Goal: Task Accomplishment & Management: Manage account settings

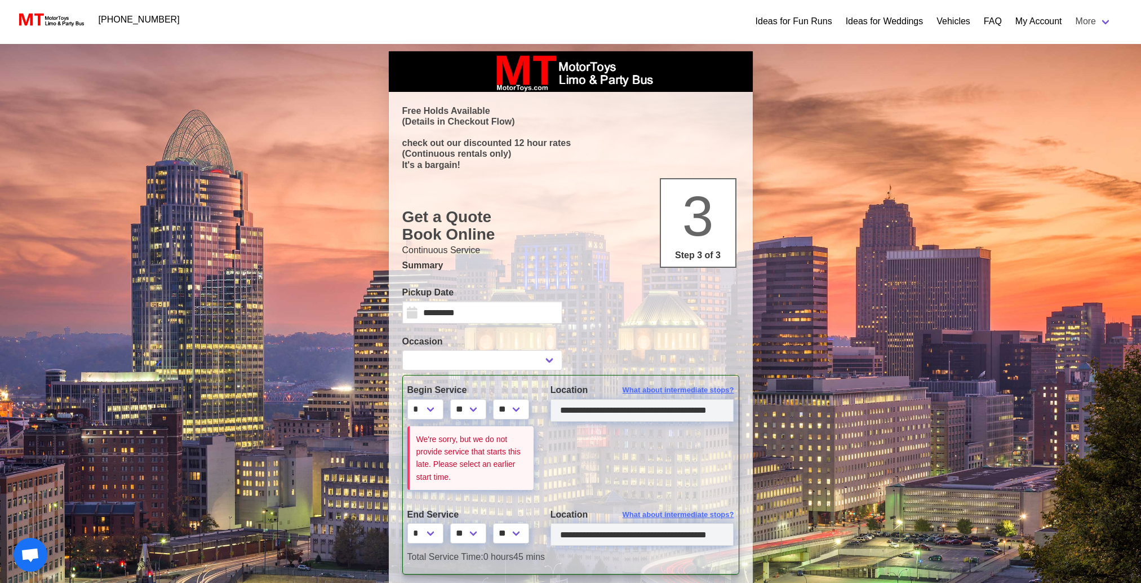
select select
select select "*"
select select "**"
select select "****"
select select "*"
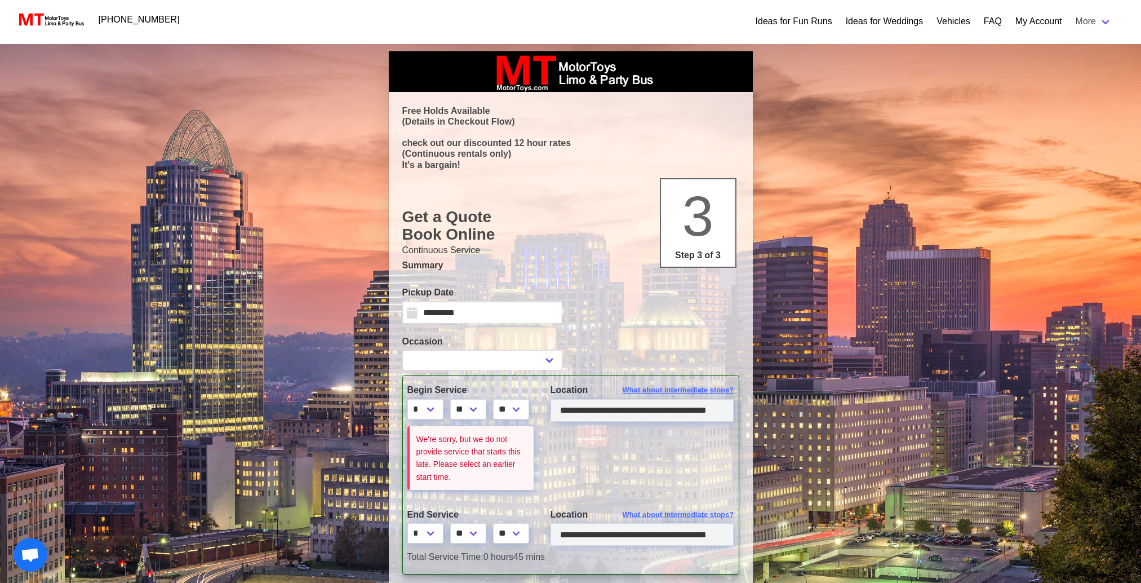
select select "**"
select select "****"
click at [1044, 19] on link "My Account" at bounding box center [1038, 22] width 47 height 14
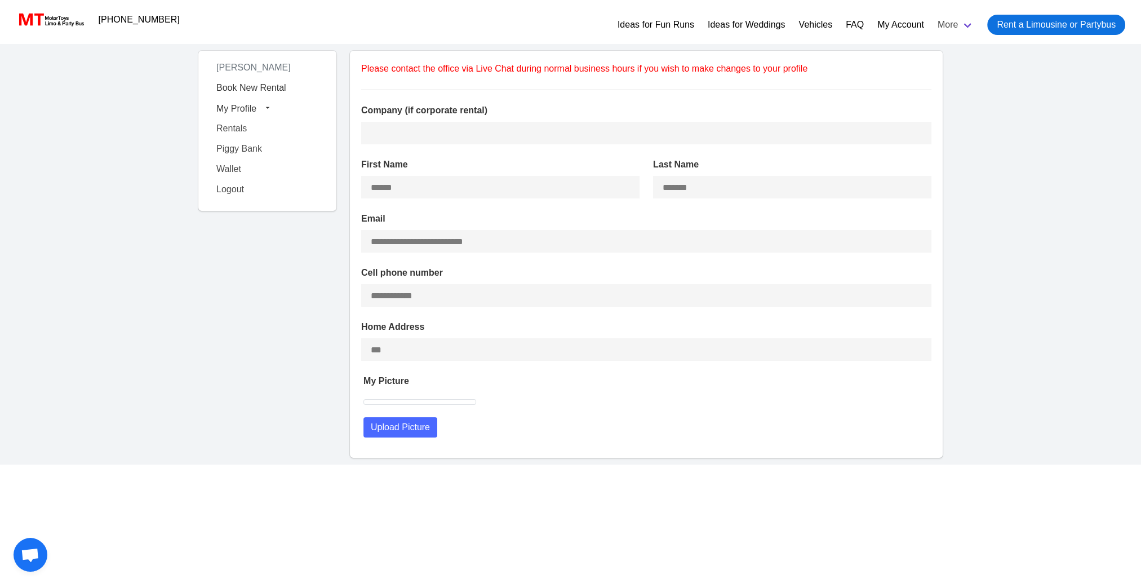
type input "**********"
click at [243, 109] on span "My Profile" at bounding box center [236, 108] width 40 height 10
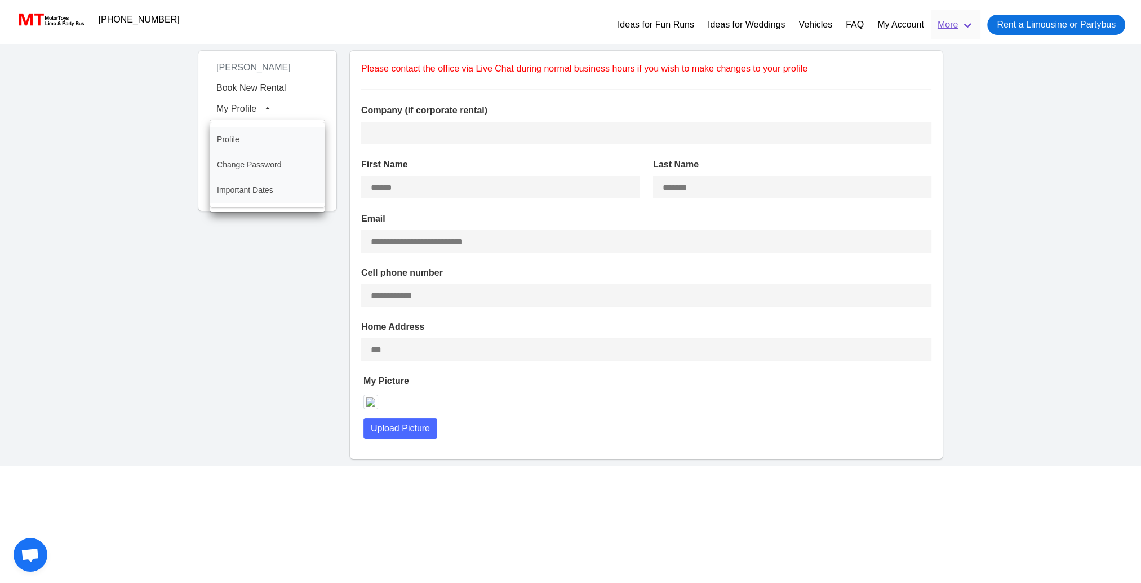
click at [949, 28] on link "More" at bounding box center [956, 24] width 50 height 29
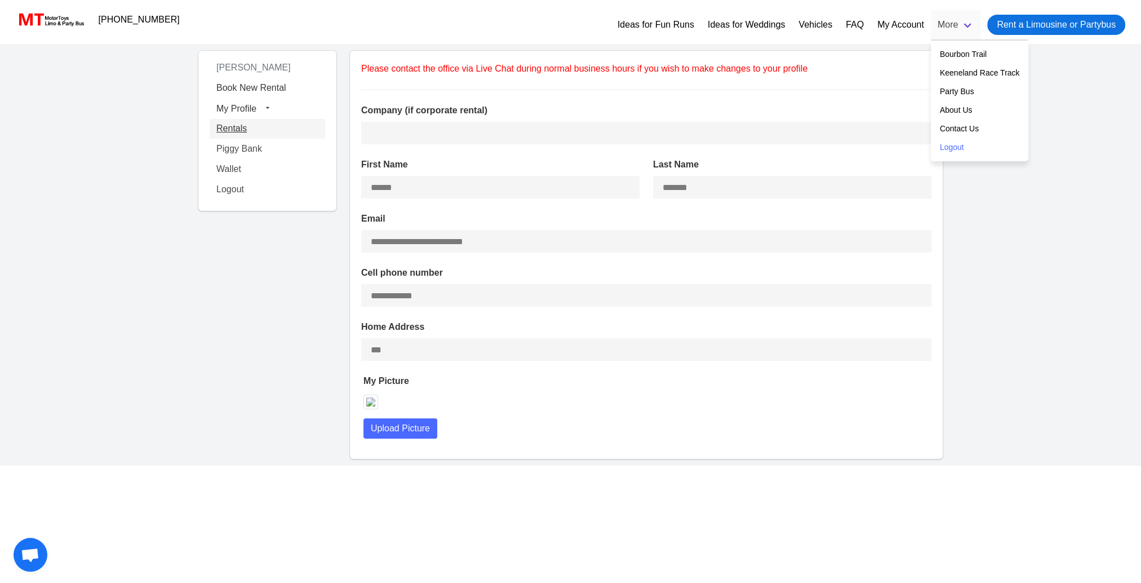
click at [261, 125] on link "Rentals" at bounding box center [268, 128] width 116 height 20
select select "********"
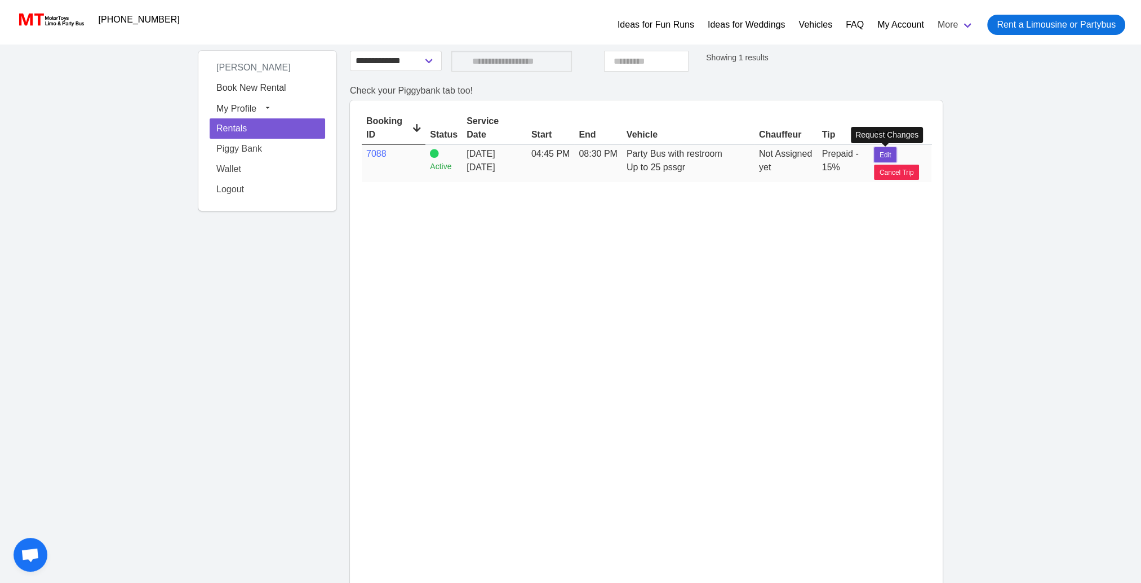
click at [887, 156] on span "Edit" at bounding box center [886, 155] width 12 height 10
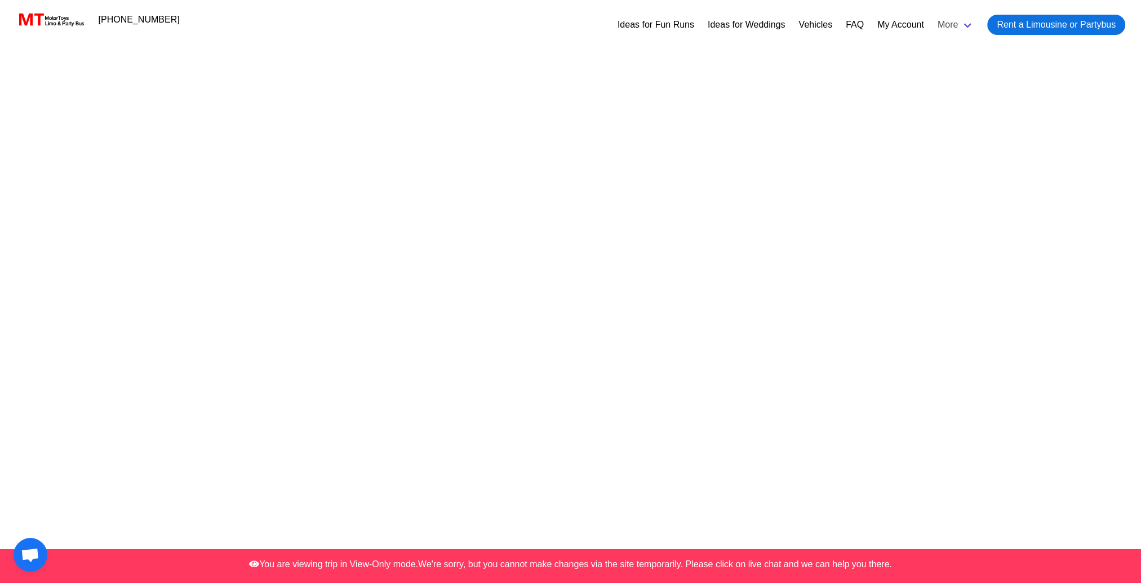
select select "*"
select select "**"
select select "****"
select select
select select "*"
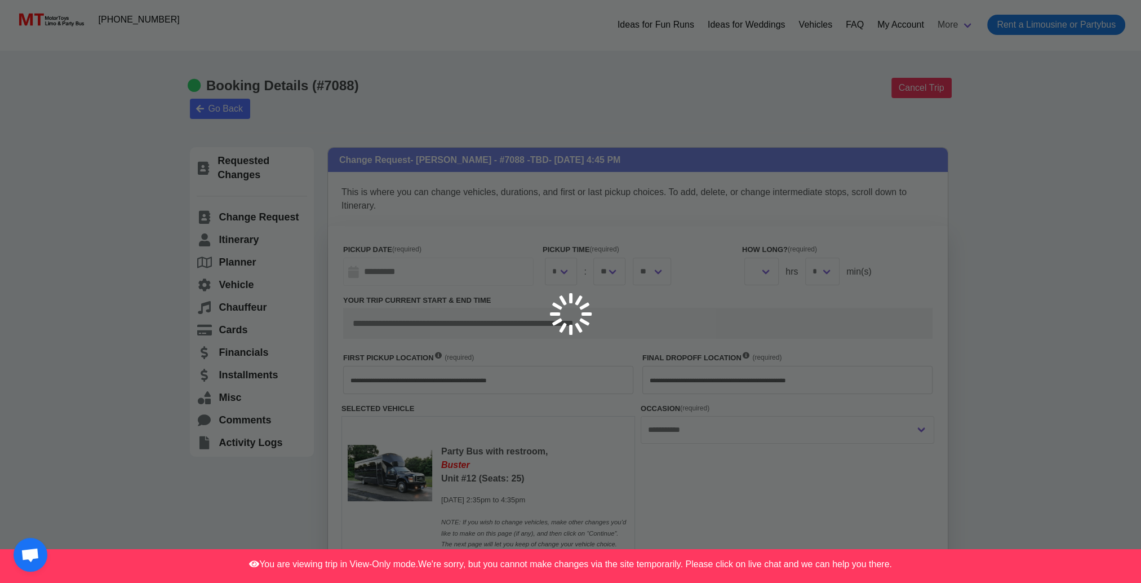
select select
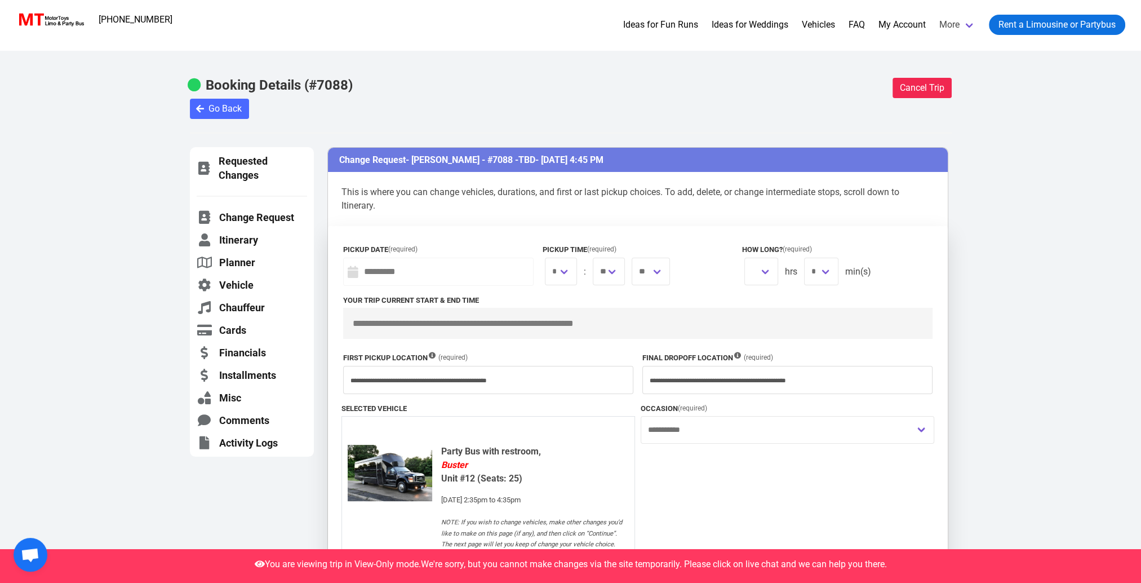
type input "*********"
select select "*"
select select "**"
type input "**********"
select select "***"
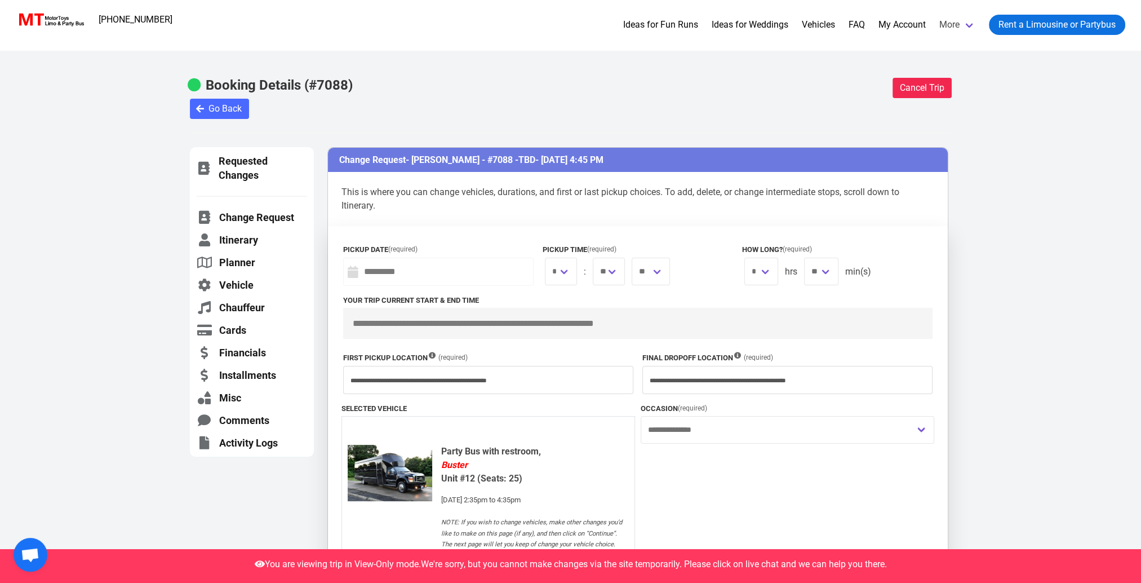
type input "**********"
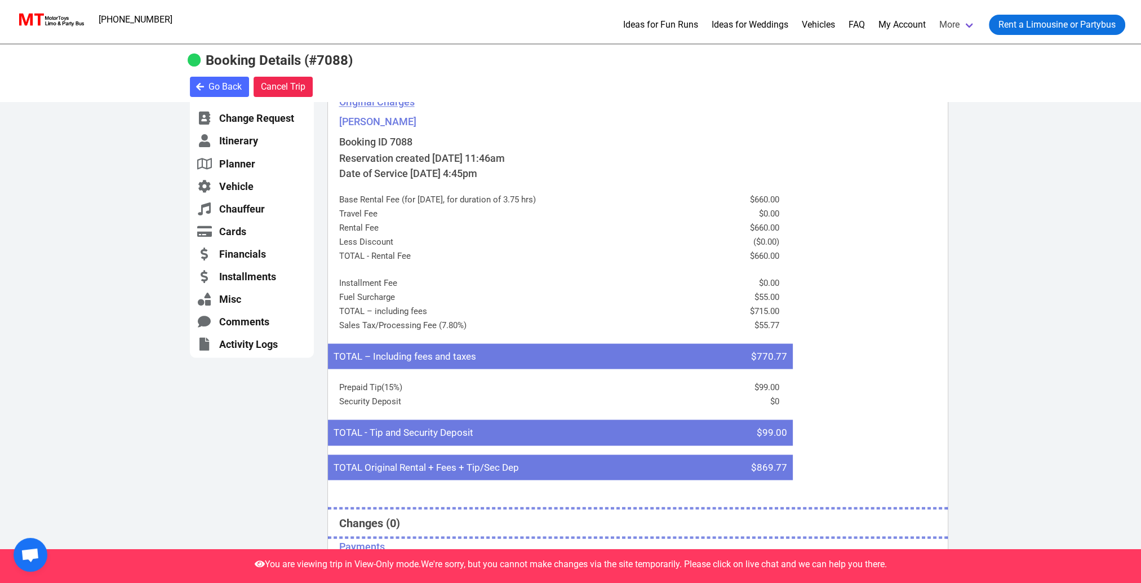
scroll to position [2705, 0]
drag, startPoint x: 758, startPoint y: 456, endPoint x: 787, endPoint y: 455, distance: 28.8
click at [787, 459] on span "$869.77" at bounding box center [769, 466] width 36 height 15
drag, startPoint x: 787, startPoint y: 455, endPoint x: 730, endPoint y: 456, distance: 56.9
click at [730, 456] on li "TOTAL Original Rental + Fees + Tip/Sec Dep $869.77" at bounding box center [560, 467] width 465 height 26
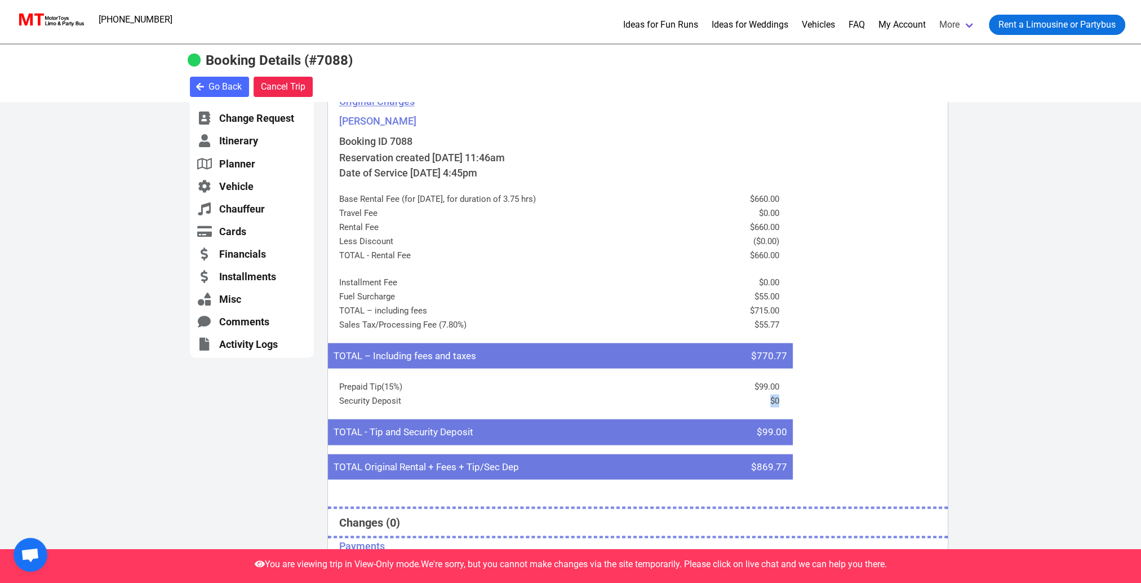
drag, startPoint x: 770, startPoint y: 389, endPoint x: 781, endPoint y: 389, distance: 11.3
click at [781, 389] on ul "Prepaid Tip (15%) $99.00 Security Deposit $0" at bounding box center [560, 393] width 465 height 51
drag, startPoint x: 781, startPoint y: 389, endPoint x: 763, endPoint y: 378, distance: 21.3
click at [763, 380] on li "$99.00" at bounding box center [715, 387] width 128 height 14
drag, startPoint x: 763, startPoint y: 378, endPoint x: 765, endPoint y: 421, distance: 43.4
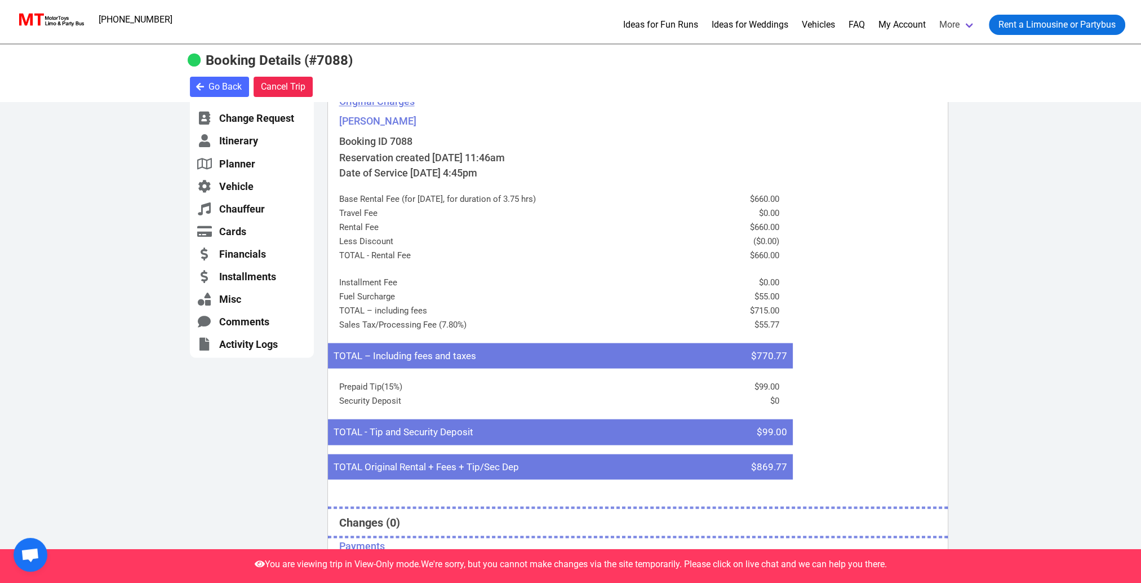
click at [766, 424] on span "$99.00" at bounding box center [772, 431] width 30 height 15
drag, startPoint x: 758, startPoint y: 421, endPoint x: 783, endPoint y: 423, distance: 25.4
click at [791, 420] on li "TOTAL - Tip and Security Deposit $99.00" at bounding box center [560, 432] width 465 height 26
click at [708, 434] on div "Financials - [PERSON_NAME] - #7088 - TBD - [DATE] 4:45 PM Original Charges Sier…" at bounding box center [637, 387] width 621 height 655
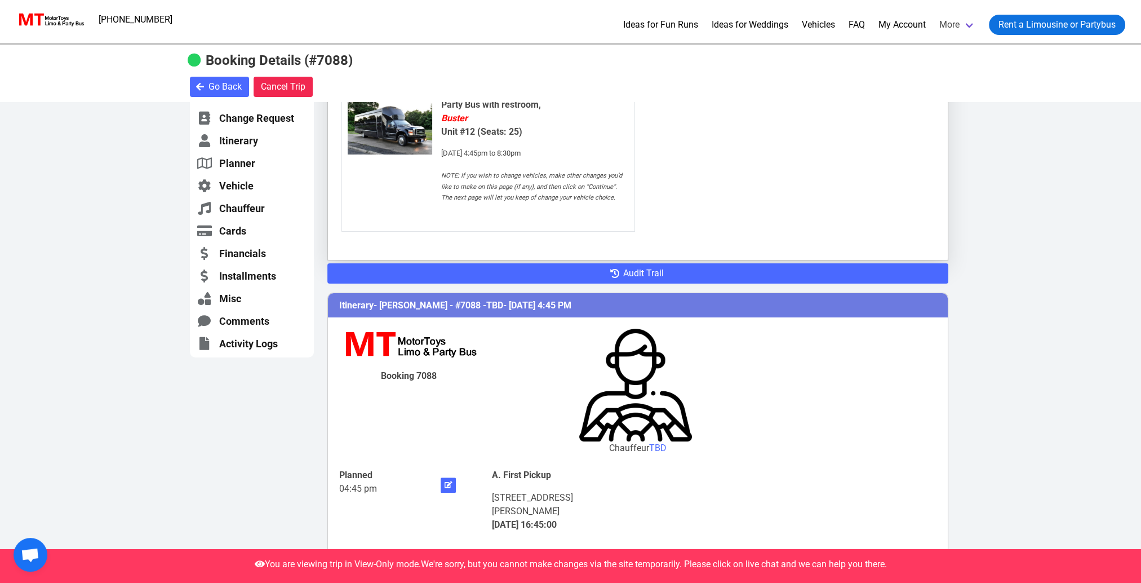
scroll to position [290, 0]
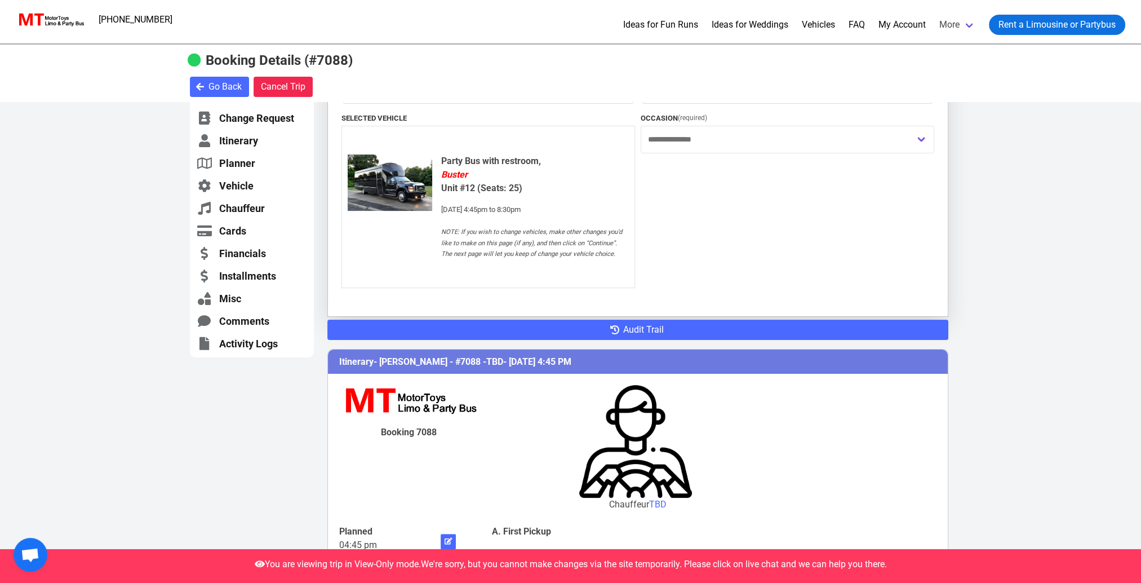
click at [571, 357] on span "- [PERSON_NAME] - #7088 - TBD - [DATE] 4:45 PM" at bounding box center [473, 361] width 198 height 11
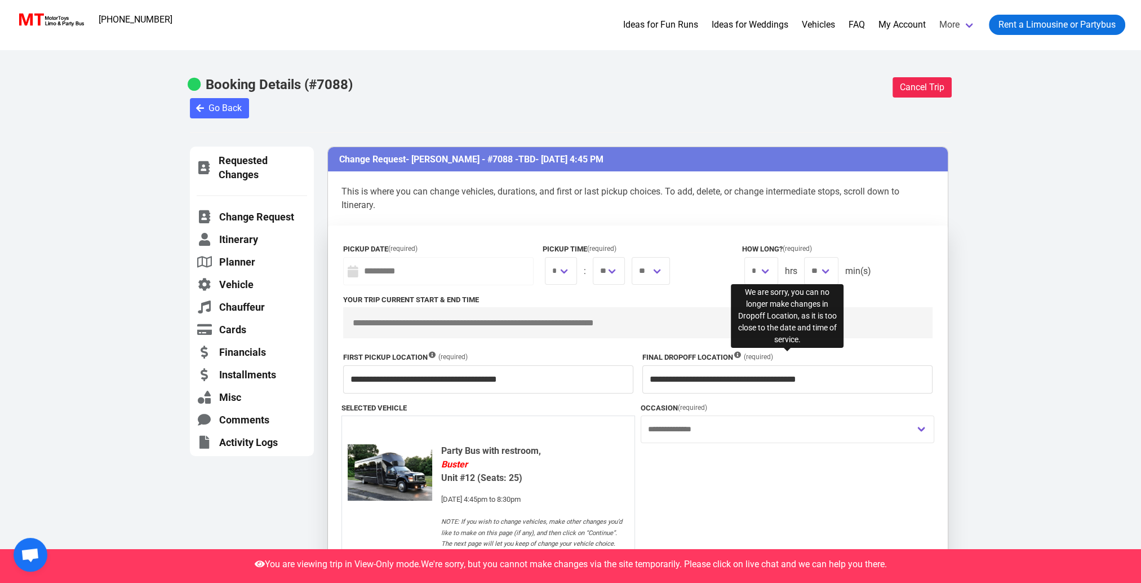
scroll to position [0, 0]
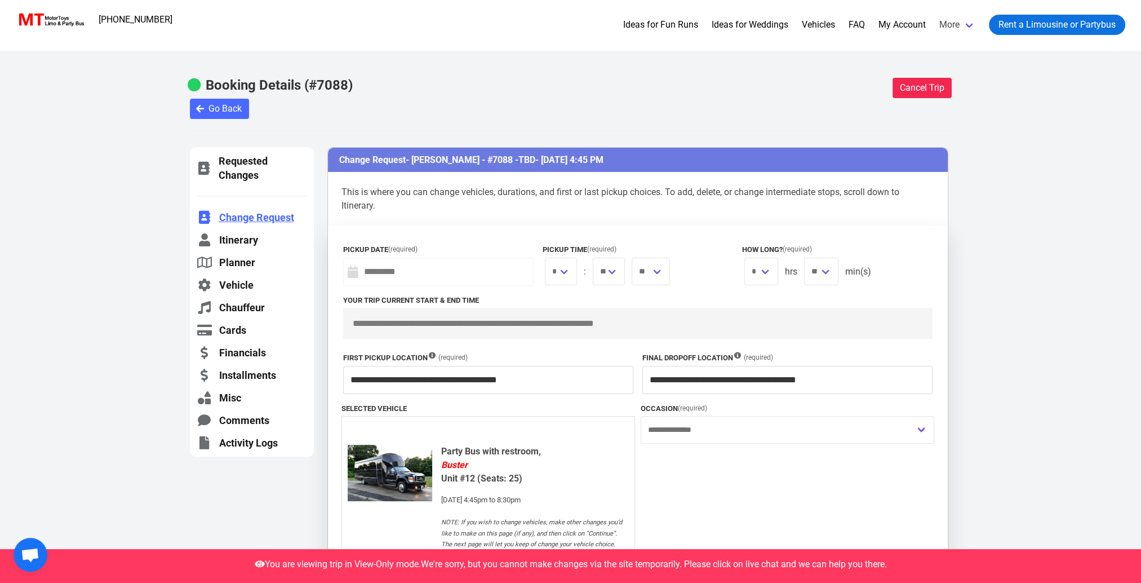
click at [264, 217] on link "Change Request" at bounding box center [252, 217] width 110 height 14
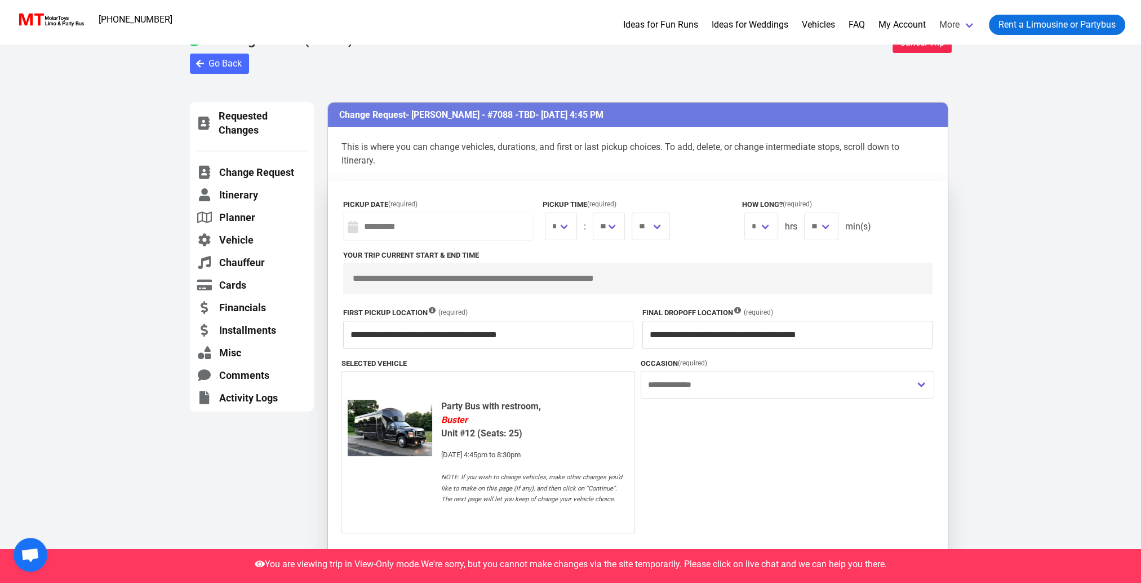
scroll to position [29, 0]
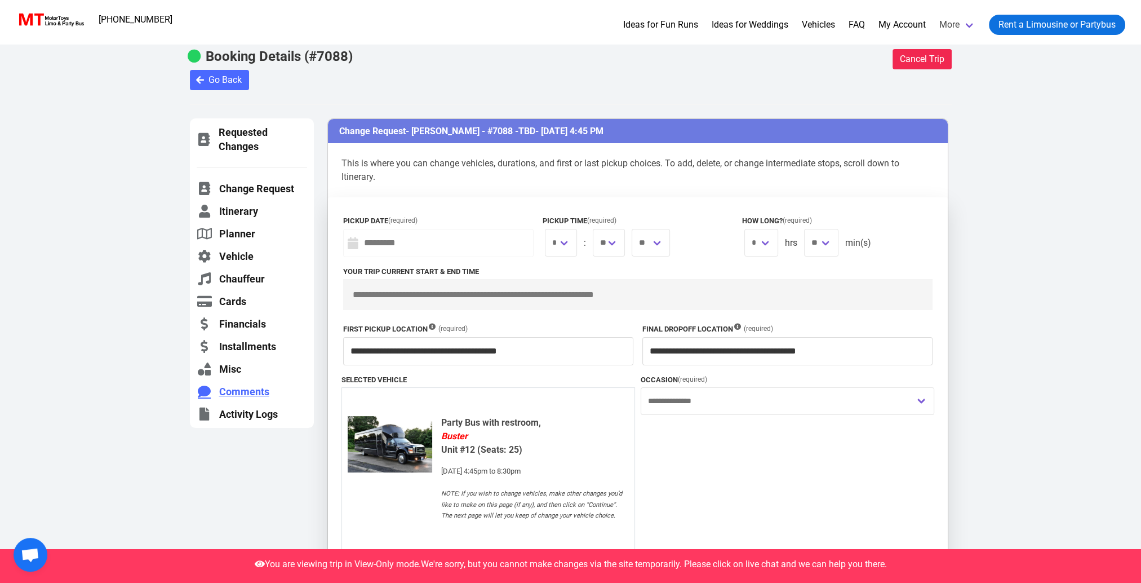
click at [241, 387] on link "Comments" at bounding box center [252, 391] width 110 height 14
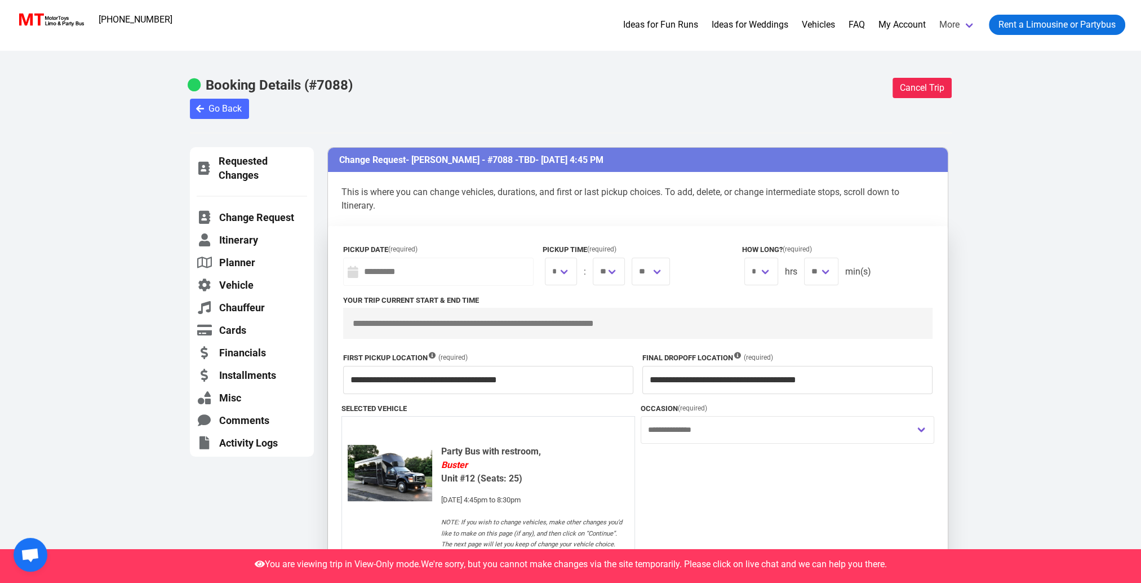
drag, startPoint x: 482, startPoint y: 159, endPoint x: 512, endPoint y: 156, distance: 30.6
click at [512, 156] on span "- [PERSON_NAME] - #7088 - TBD - [DATE] 4:45 PM" at bounding box center [505, 159] width 198 height 11
drag, startPoint x: 512, startPoint y: 156, endPoint x: 488, endPoint y: 163, distance: 25.2
click at [488, 163] on span "- [PERSON_NAME] - #7088 - TBD - [DATE] 4:45 PM" at bounding box center [505, 159] width 198 height 11
click at [30, 551] on span "Open chat" at bounding box center [30, 556] width 19 height 16
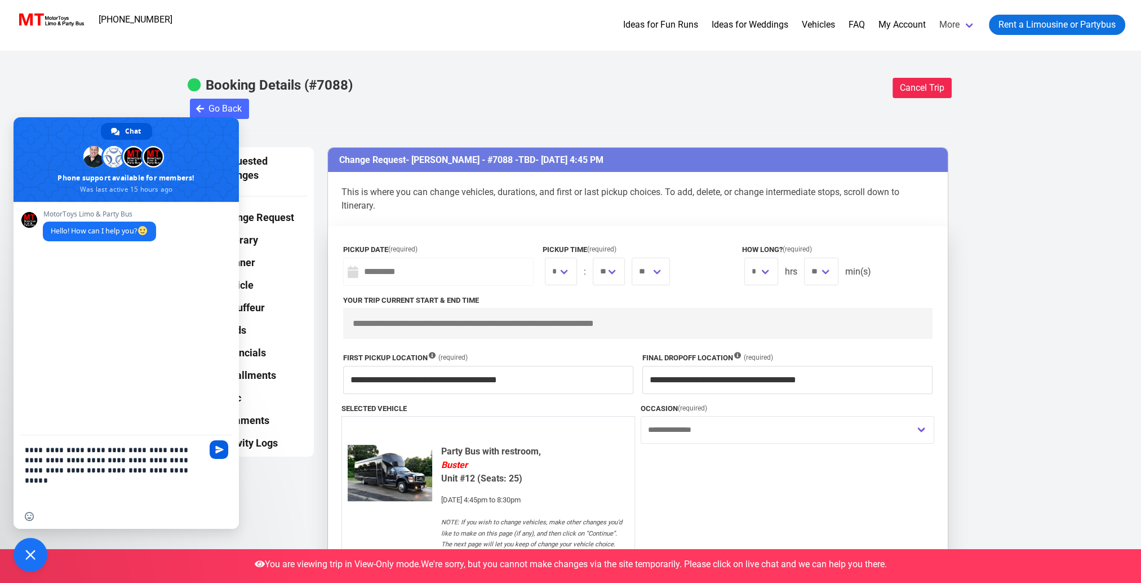
type textarea "**********"
click at [227, 451] on span "Send" at bounding box center [219, 449] width 19 height 19
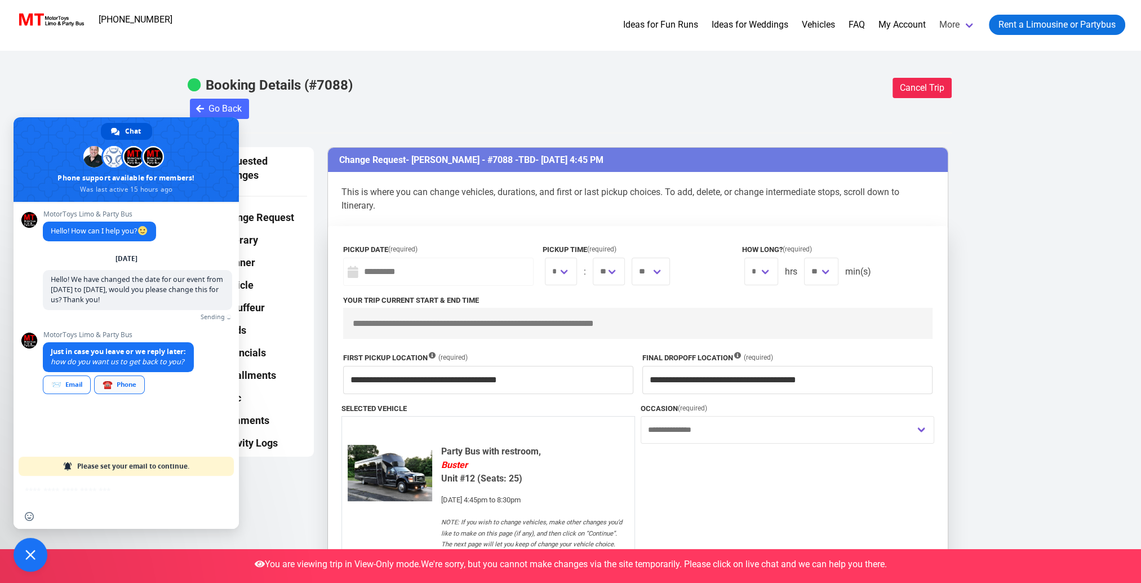
click at [105, 385] on span "☎️" at bounding box center [108, 384] width 10 height 9
type input "**********"
click at [221, 387] on link "Send" at bounding box center [220, 381] width 18 height 18
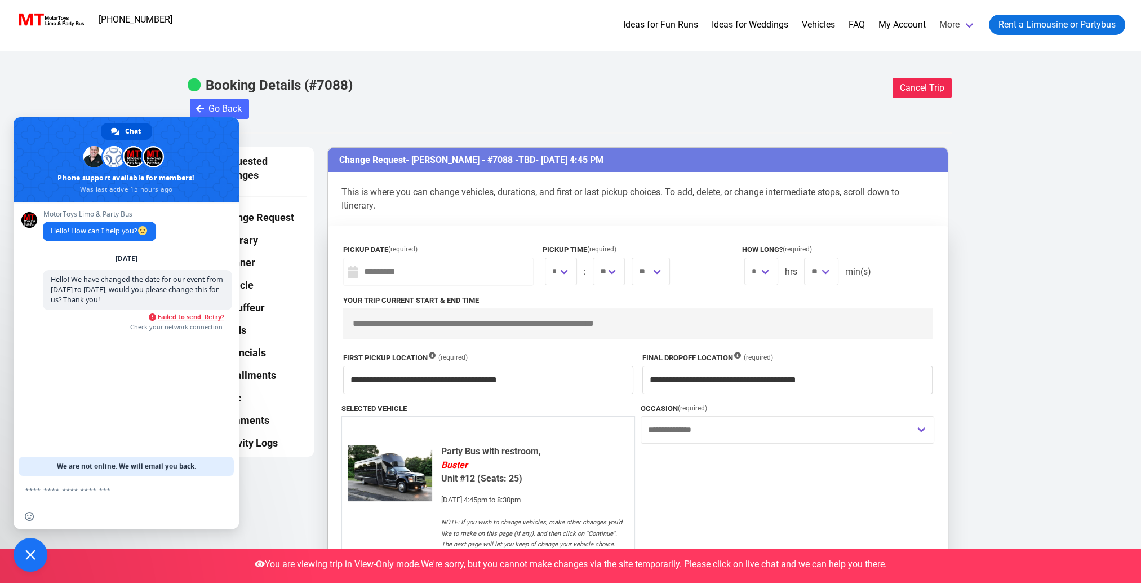
click at [175, 316] on span "Failed to send. Retry?" at bounding box center [191, 317] width 66 height 8
click at [917, 91] on span "Cancel Trip" at bounding box center [922, 88] width 45 height 14
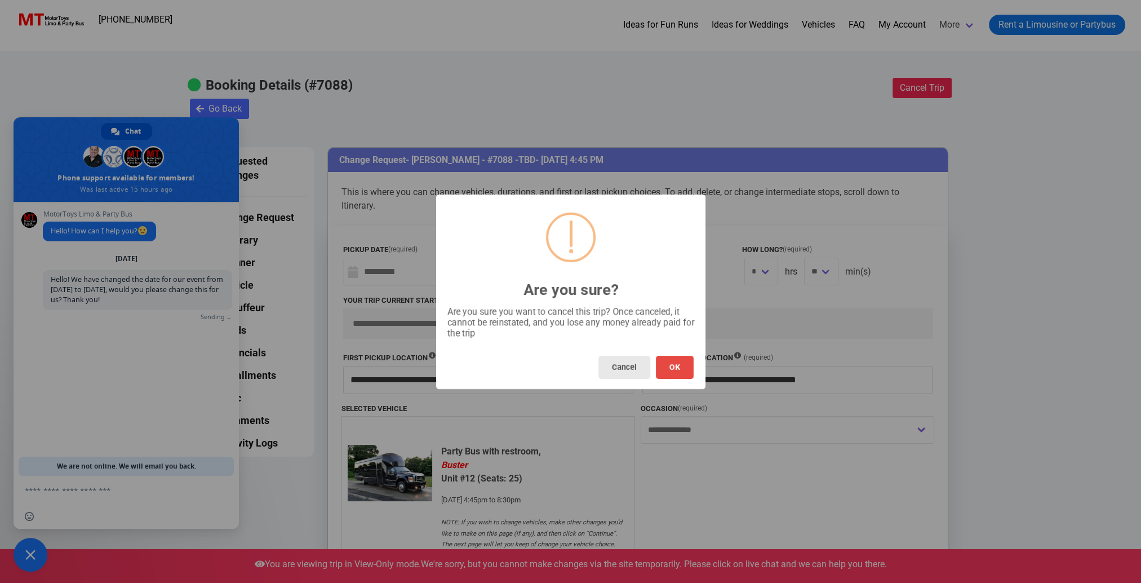
click at [615, 375] on button "Cancel" at bounding box center [624, 367] width 52 height 23
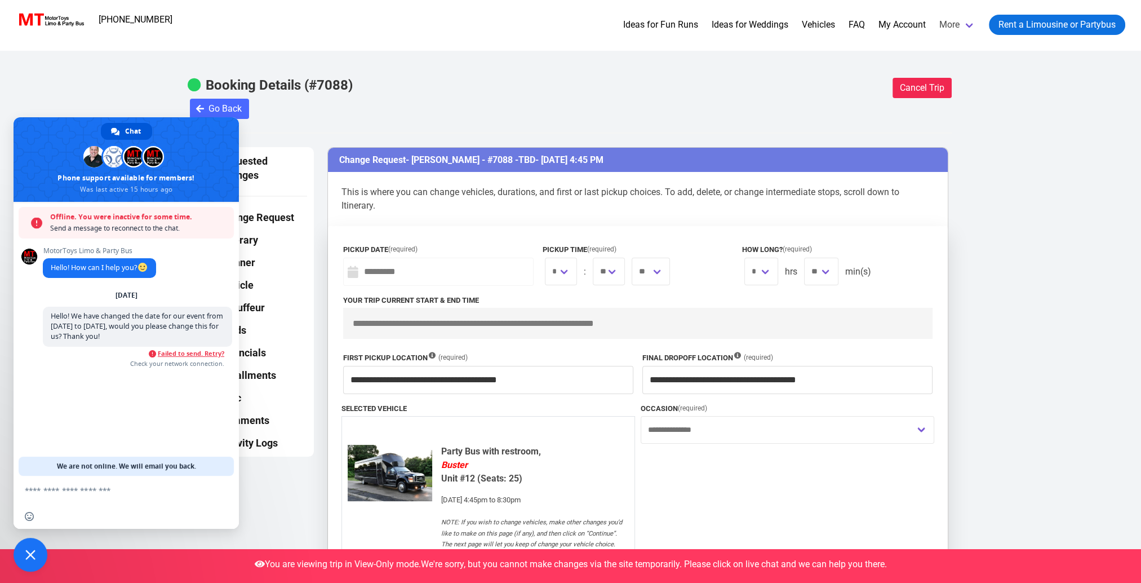
click at [432, 88] on h2 "Booking Details (#7088) Cancel Trip" at bounding box center [571, 85] width 762 height 15
click at [403, 117] on div at bounding box center [571, 114] width 762 height 9
click at [32, 553] on span "Close chat" at bounding box center [30, 554] width 10 height 10
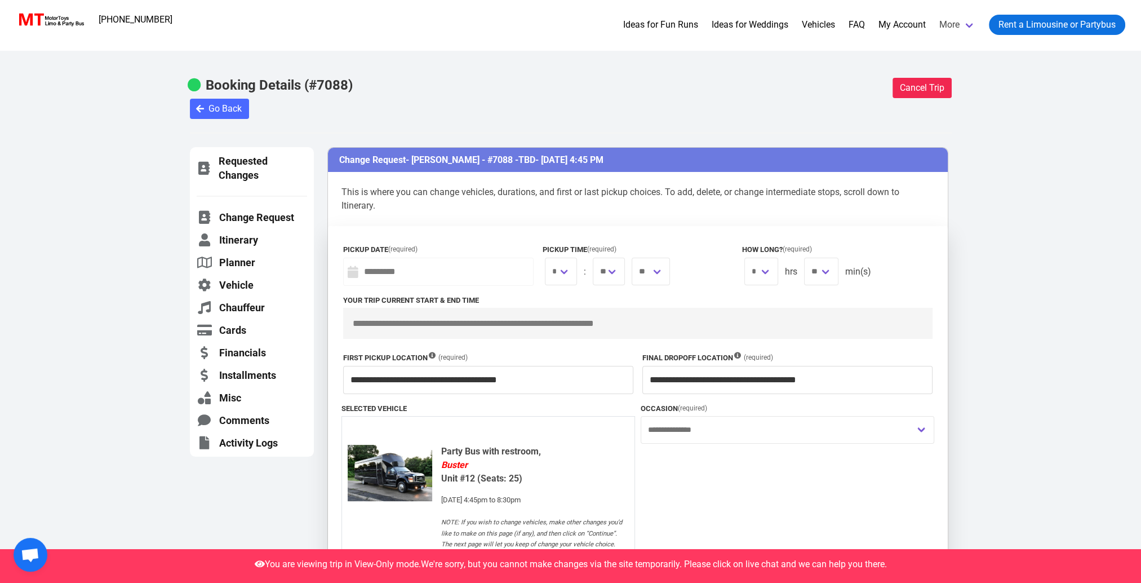
click at [27, 549] on span "Open chat" at bounding box center [30, 556] width 19 height 16
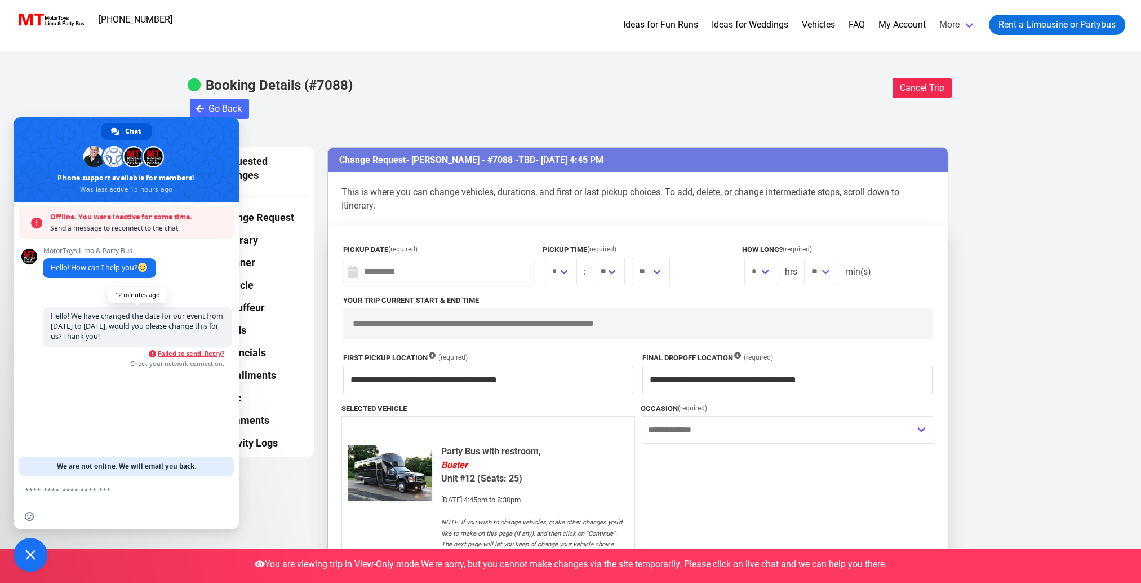
drag, startPoint x: 51, startPoint y: 318, endPoint x: 156, endPoint y: 339, distance: 107.4
click at [156, 339] on span "Hello! We have changed the date for our event from [DATE] to [DATE], would you …" at bounding box center [137, 327] width 189 height 40
drag, startPoint x: 156, startPoint y: 339, endPoint x: 106, endPoint y: 335, distance: 49.7
copy span "Hello! We have changed the date for our event from [DATE] to [DATE], would you …"
click at [687, 208] on p "This is where you can change vehicles, durations, and first or last pickup choi…" at bounding box center [638, 199] width 620 height 54
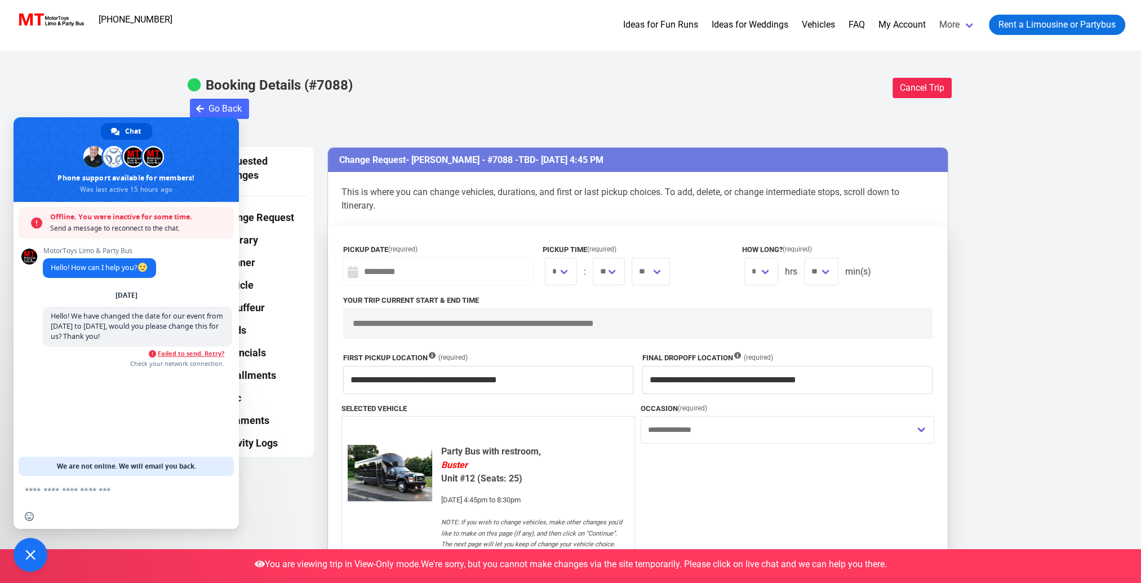
click at [36, 563] on span "Close chat" at bounding box center [31, 555] width 34 height 34
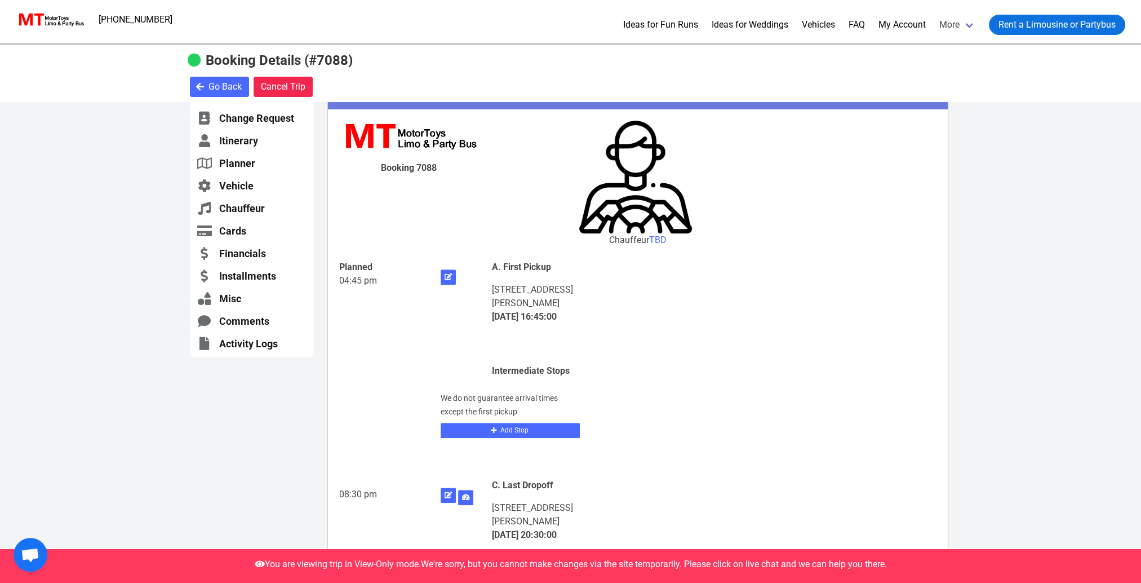
scroll to position [563, 0]
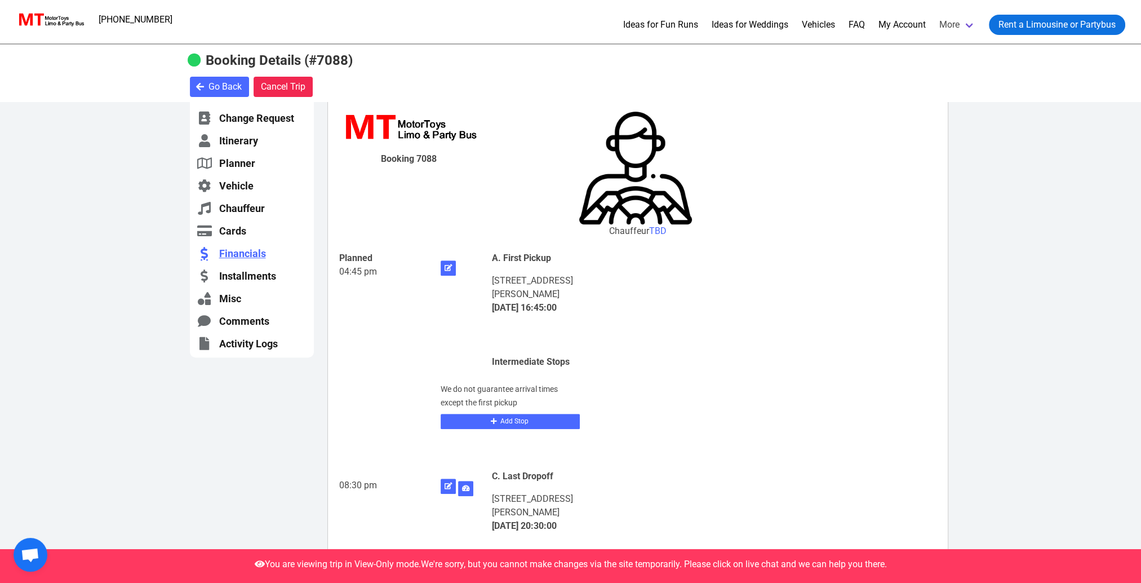
click at [240, 256] on link "Financials" at bounding box center [252, 253] width 110 height 14
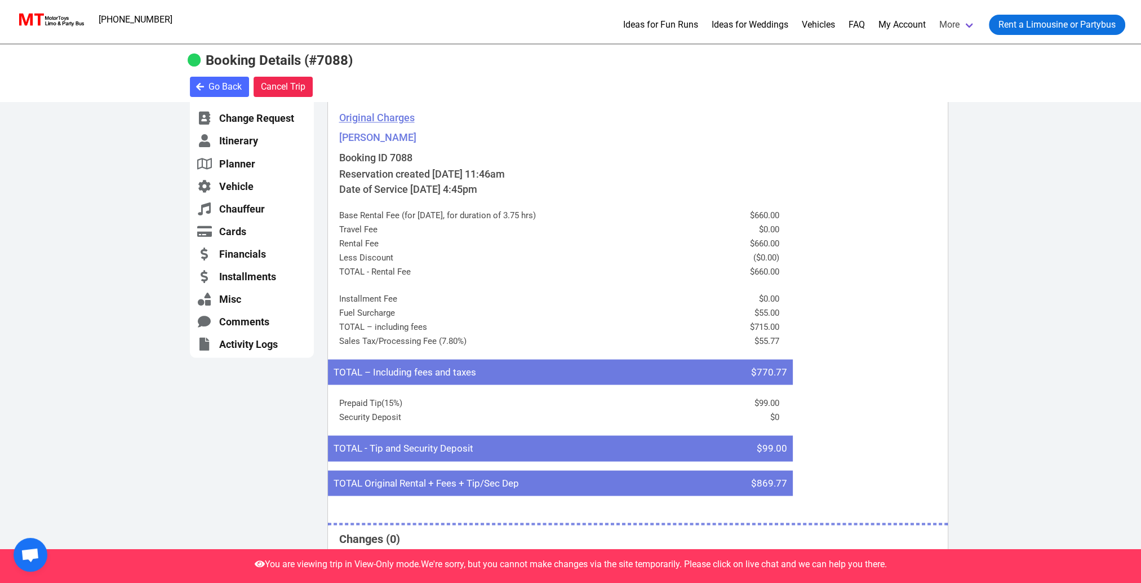
scroll to position [2632, 0]
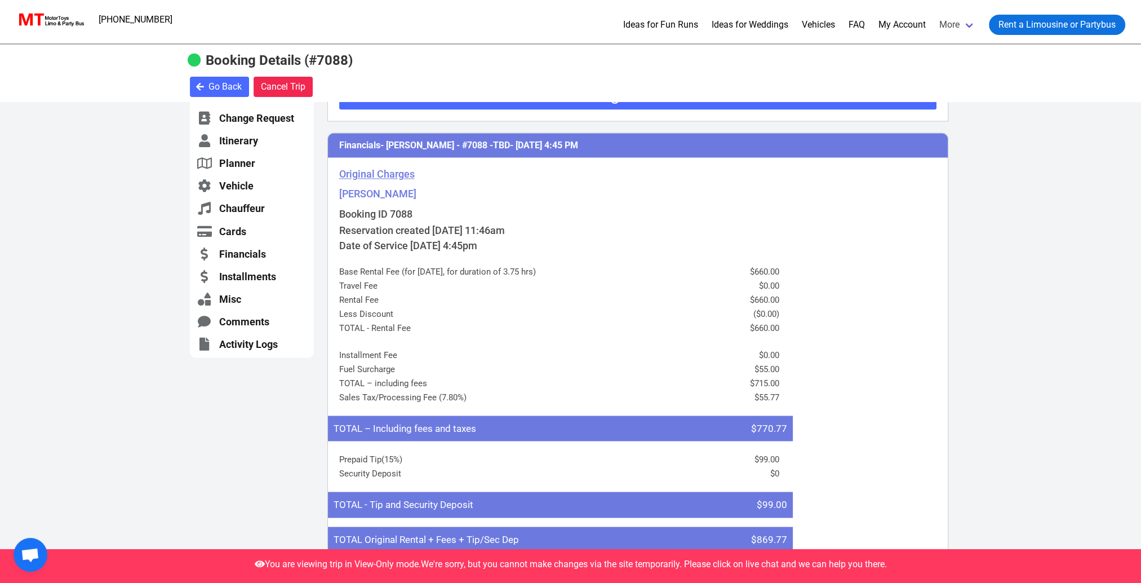
drag, startPoint x: 755, startPoint y: 530, endPoint x: 787, endPoint y: 526, distance: 32.3
click at [787, 526] on li "TOTAL Original Rental + Fees + Tip/Sec Dep $869.77" at bounding box center [560, 539] width 465 height 26
drag, startPoint x: 787, startPoint y: 526, endPoint x: 753, endPoint y: 528, distance: 33.8
click at [753, 528] on li "TOTAL Original Rental + Fees + Tip/Sec Dep $869.77" at bounding box center [560, 539] width 465 height 26
drag, startPoint x: 753, startPoint y: 528, endPoint x: 760, endPoint y: 528, distance: 7.3
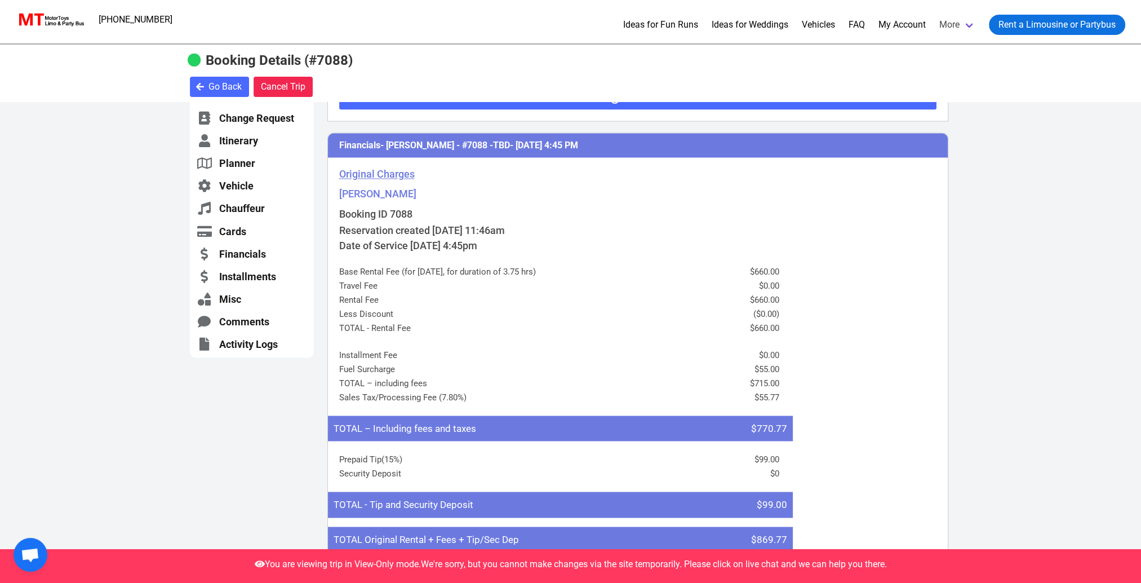
copy li "$869.77"
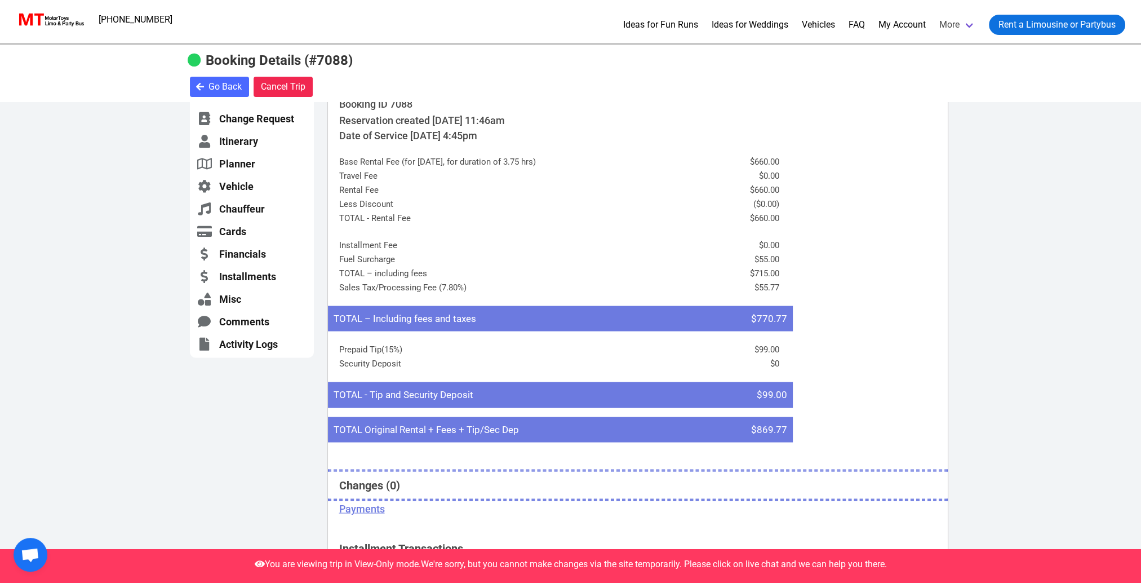
scroll to position [2745, 0]
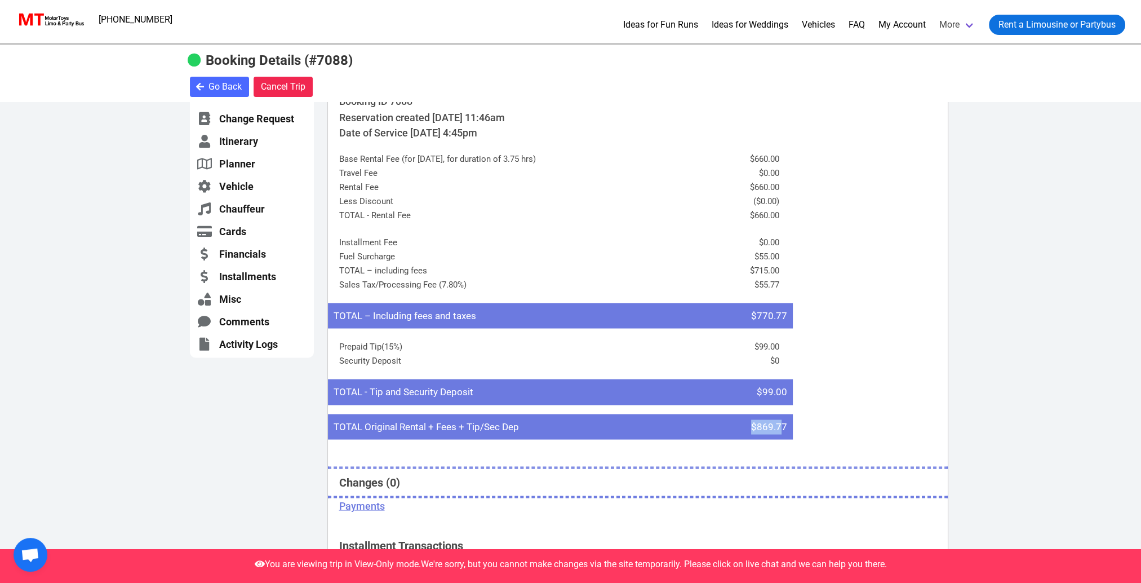
drag, startPoint x: 756, startPoint y: 411, endPoint x: 784, endPoint y: 414, distance: 28.9
click at [784, 419] on span "$869.77" at bounding box center [769, 426] width 36 height 15
drag, startPoint x: 784, startPoint y: 414, endPoint x: 925, endPoint y: 364, distance: 149.5
click at [925, 364] on div "Financials - [PERSON_NAME] - #7088 - TBD - [DATE] 4:45 PM Original Charges Sier…" at bounding box center [637, 347] width 621 height 655
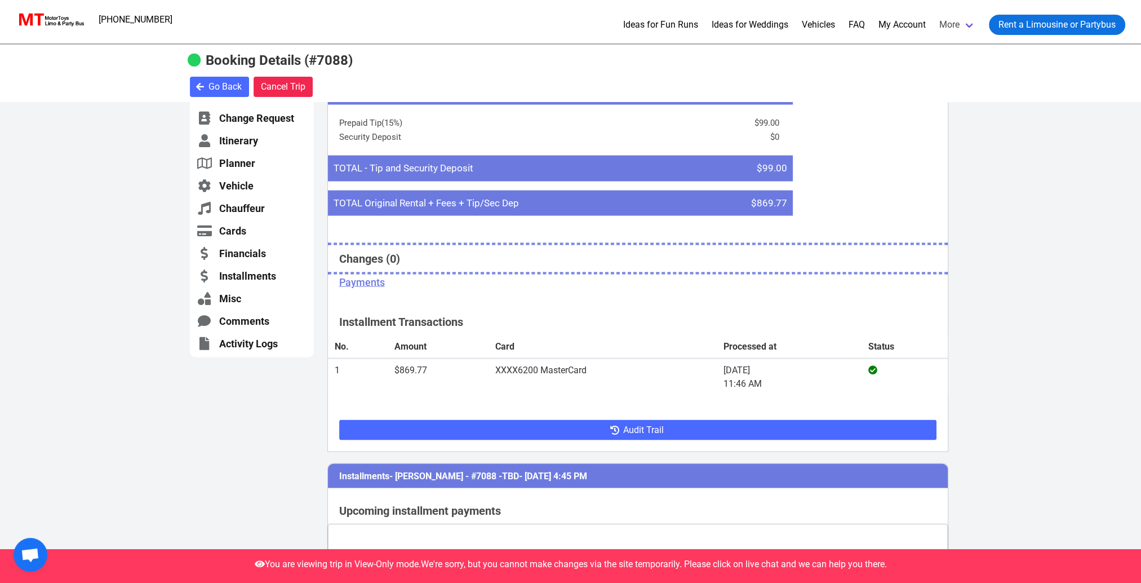
scroll to position [2970, 0]
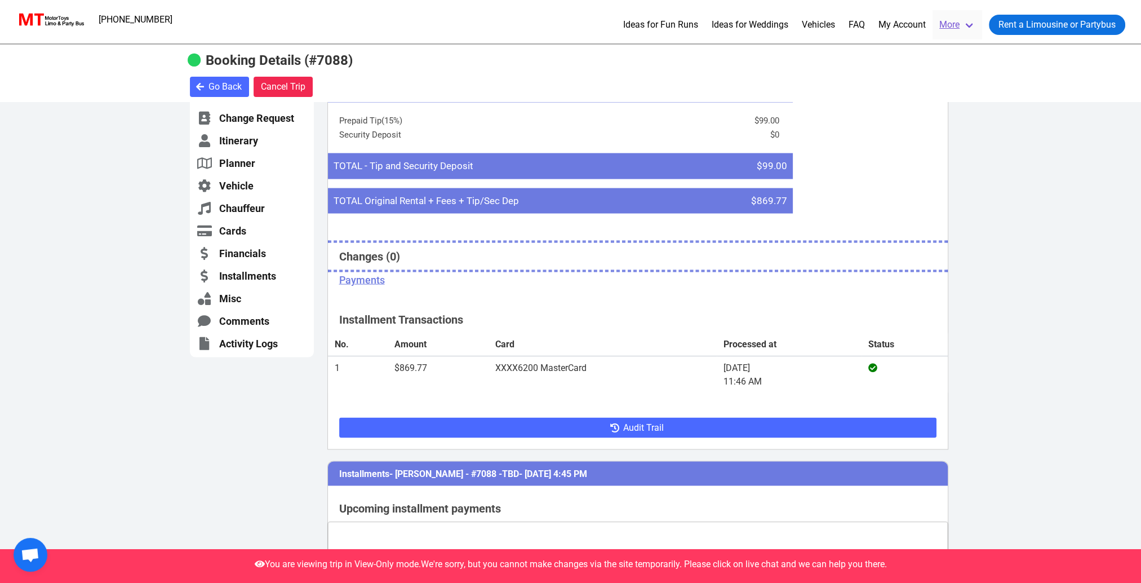
click at [953, 25] on link "More" at bounding box center [958, 24] width 50 height 29
click at [970, 123] on link "Contact Us" at bounding box center [961, 129] width 39 height 12
